Goal: Find specific page/section: Find specific page/section

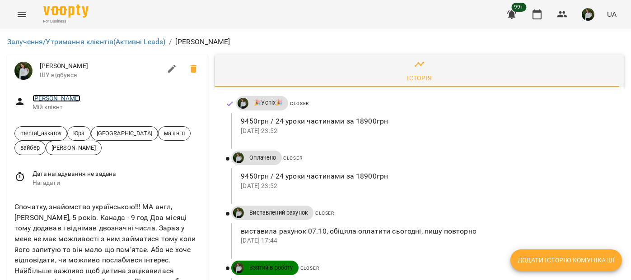
click at [38, 96] on link "Олена" at bounding box center [57, 98] width 48 height 7
